Goal: Information Seeking & Learning: Learn about a topic

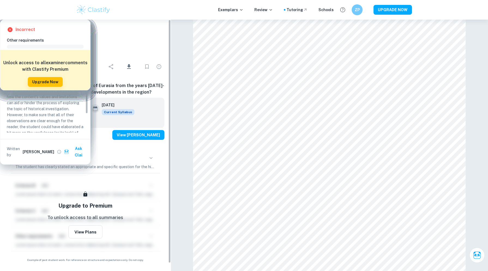
scroll to position [139, 0]
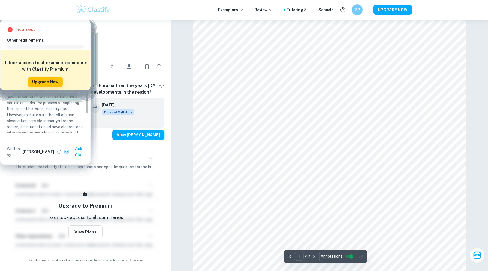
scroll to position [139, 0]
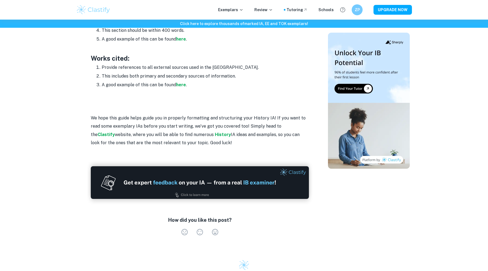
scroll to position [807, 0]
